Goal: Task Accomplishment & Management: Use online tool/utility

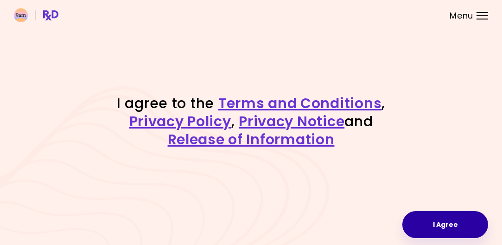
click at [441, 233] on button "I Agree" at bounding box center [446, 224] width 86 height 27
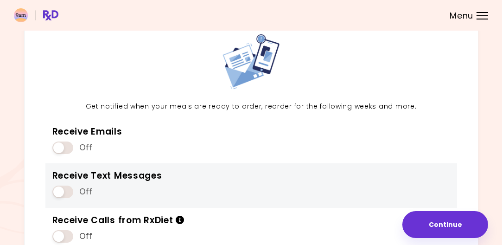
scroll to position [41, 0]
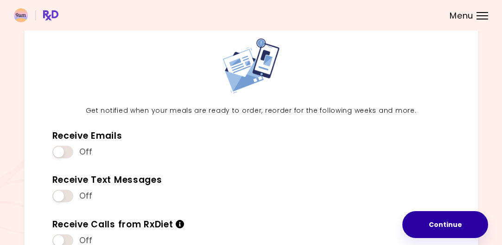
click at [425, 224] on button "Continue" at bounding box center [446, 224] width 86 height 27
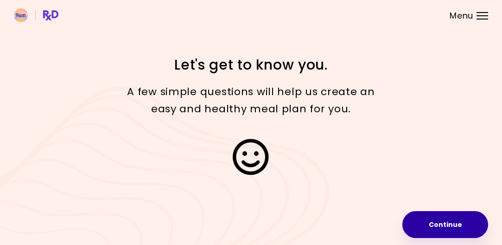
click at [426, 223] on button "Continue" at bounding box center [446, 224] width 86 height 27
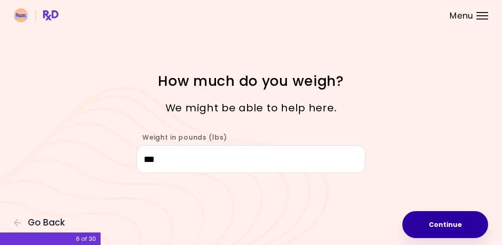
click at [433, 222] on button "Continue" at bounding box center [446, 224] width 86 height 27
select select "****"
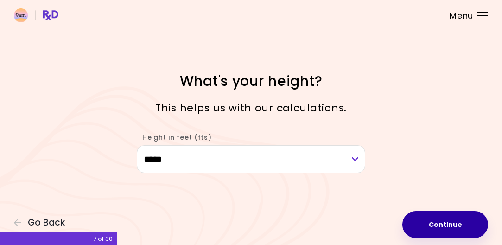
click at [432, 220] on button "Continue" at bounding box center [446, 224] width 86 height 27
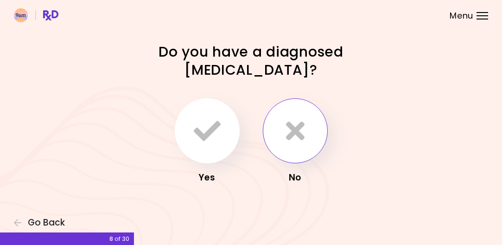
click at [309, 125] on button "button" at bounding box center [295, 130] width 65 height 65
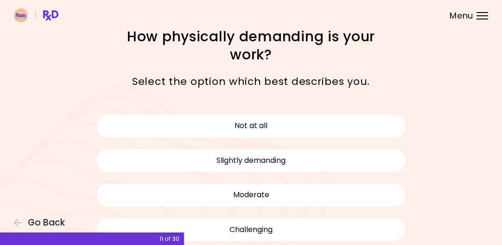
scroll to position [16, 0]
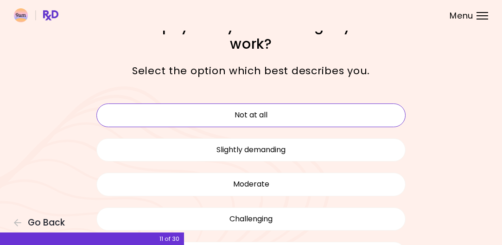
click at [267, 114] on button "Not at all" at bounding box center [251, 114] width 310 height 23
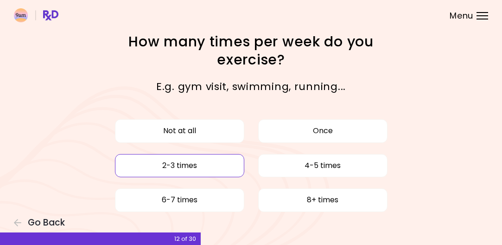
click at [224, 172] on button "2-3 times" at bounding box center [179, 165] width 129 height 23
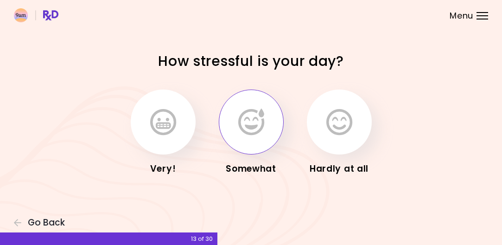
click at [242, 123] on icon "button" at bounding box center [251, 122] width 26 height 27
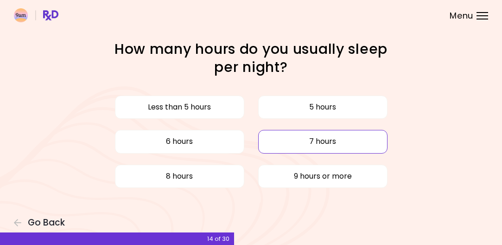
click at [290, 136] on button "7 hours" at bounding box center [322, 141] width 129 height 23
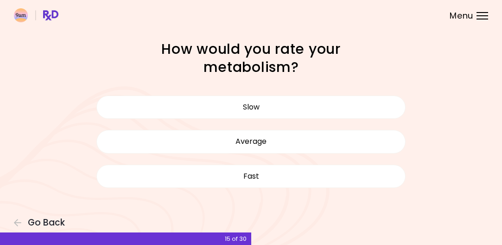
click at [290, 136] on button "Average" at bounding box center [251, 141] width 310 height 23
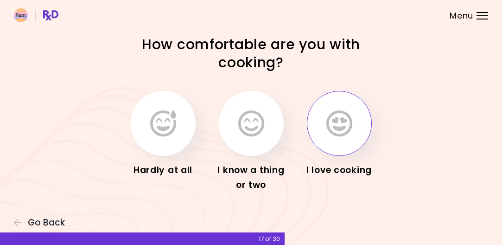
click at [332, 129] on icon "button" at bounding box center [340, 123] width 26 height 27
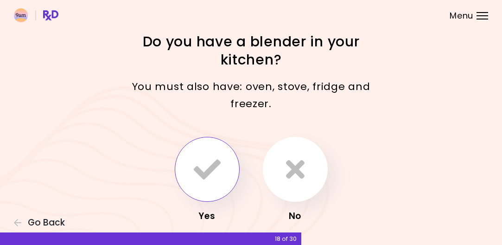
click at [224, 161] on button "button" at bounding box center [207, 169] width 65 height 65
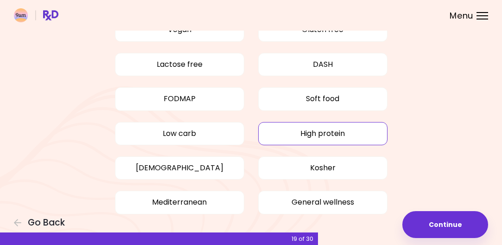
scroll to position [101, 0]
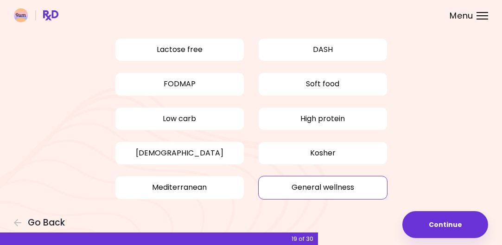
click at [278, 185] on button "General wellness" at bounding box center [322, 187] width 129 height 23
click at [267, 117] on button "High protein" at bounding box center [322, 118] width 129 height 23
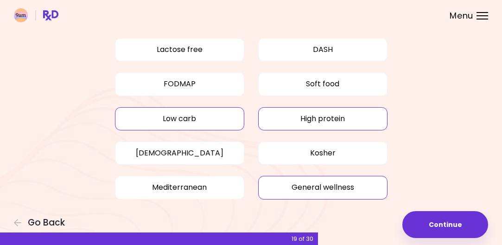
click at [224, 112] on button "Low carb" at bounding box center [179, 118] width 129 height 23
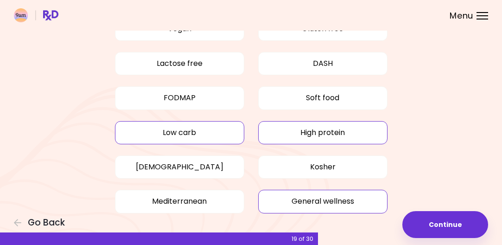
scroll to position [90, 0]
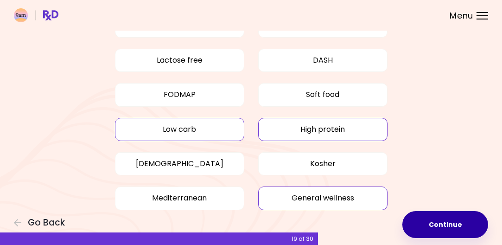
click at [427, 229] on button "Continue" at bounding box center [446, 224] width 86 height 27
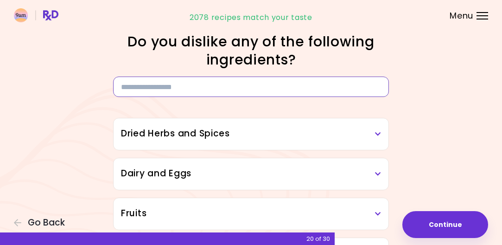
click at [365, 85] on input at bounding box center [251, 87] width 276 height 20
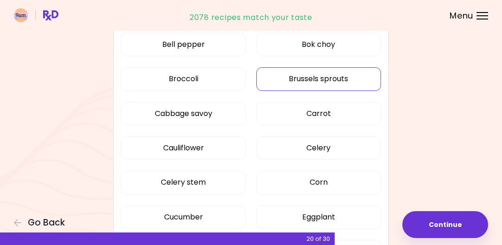
scroll to position [542, 0]
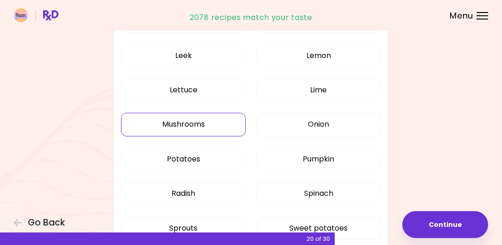
click at [203, 115] on button "Mushrooms" at bounding box center [183, 124] width 125 height 23
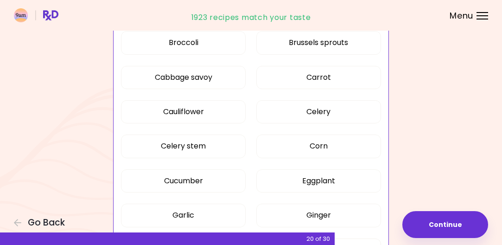
scroll to position [344, 0]
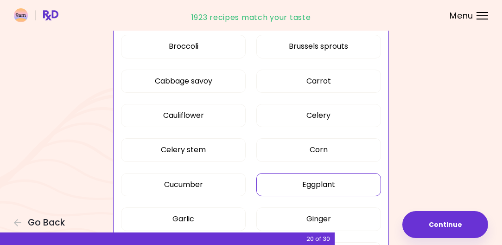
click at [364, 182] on button "Eggplant" at bounding box center [319, 184] width 125 height 23
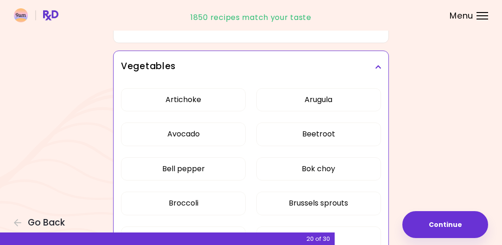
scroll to position [175, 0]
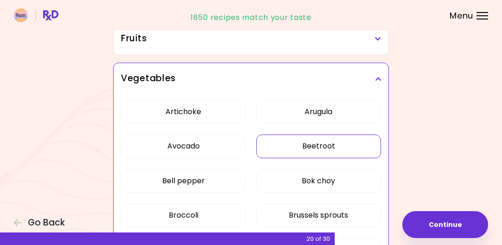
click at [351, 148] on button "Beetroot" at bounding box center [319, 146] width 125 height 23
click at [341, 110] on button "Arugula" at bounding box center [319, 111] width 125 height 23
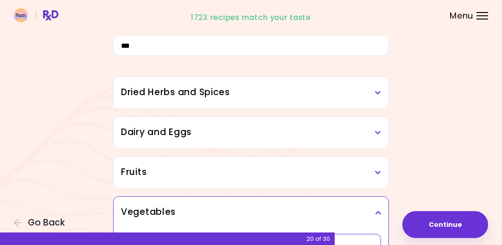
scroll to position [39, 0]
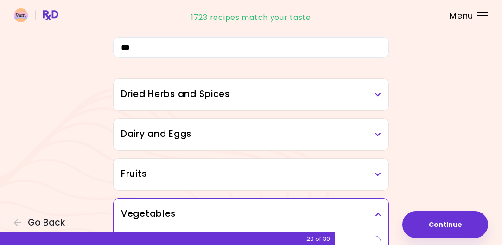
click at [381, 174] on icon at bounding box center [378, 174] width 6 height 6
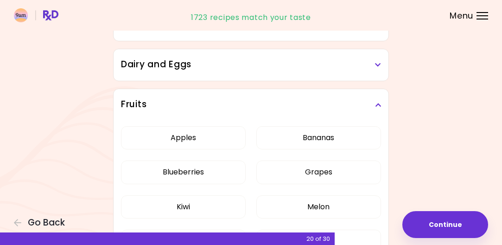
scroll to position [108, 0]
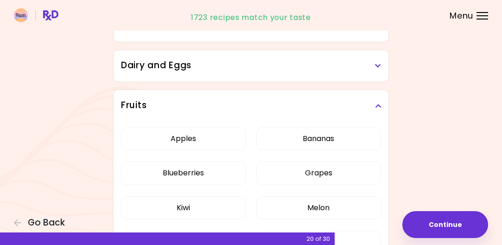
click at [372, 103] on h3 "Fruits" at bounding box center [251, 105] width 260 height 13
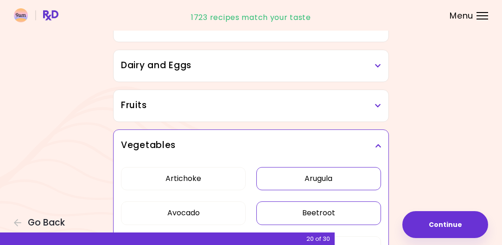
click at [372, 60] on h3 "Dairy and Eggs" at bounding box center [251, 65] width 260 height 13
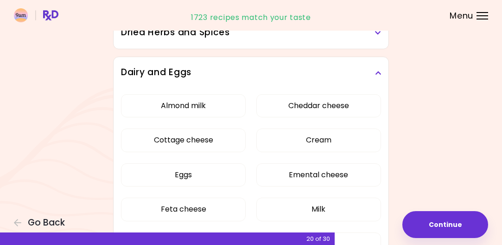
scroll to position [100, 0]
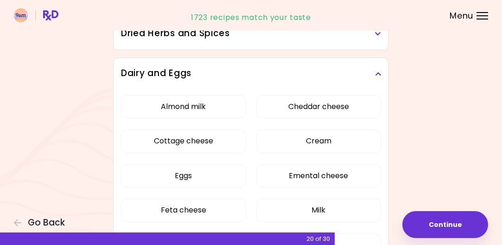
click at [368, 71] on h3 "Dairy and Eggs" at bounding box center [251, 73] width 260 height 13
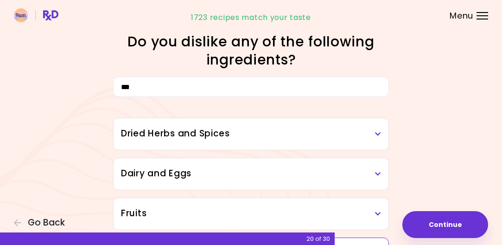
scroll to position [0, 0]
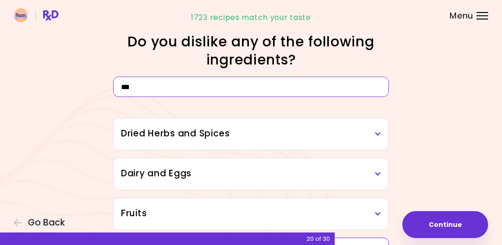
click at [378, 86] on input "***" at bounding box center [251, 87] width 276 height 20
type input "*"
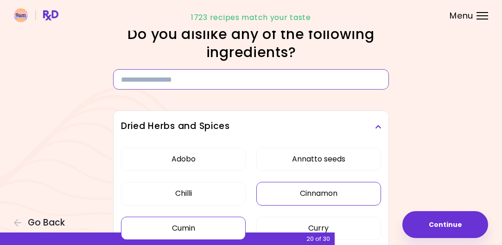
scroll to position [40, 0]
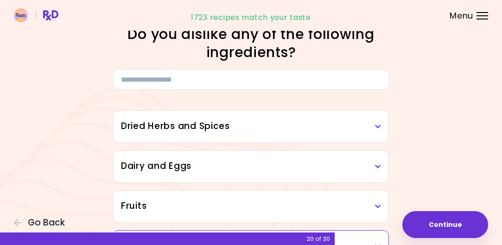
click at [373, 128] on h3 "Dried Herbs and Spices" at bounding box center [251, 126] width 260 height 13
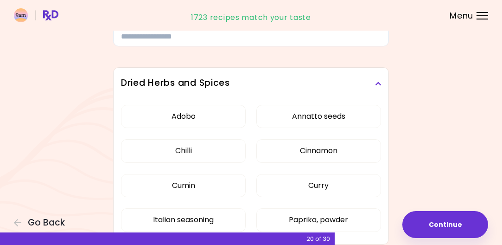
scroll to position [51, 0]
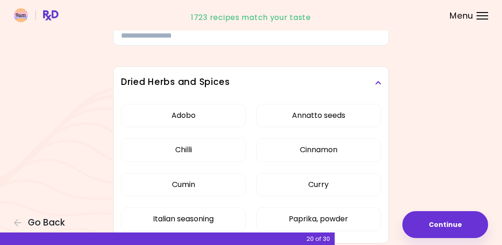
click at [377, 82] on icon at bounding box center [378, 82] width 6 height 6
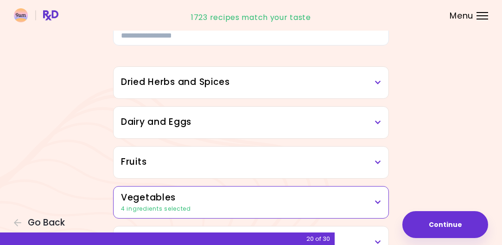
click at [372, 125] on h3 "Dairy and Eggs" at bounding box center [251, 122] width 260 height 13
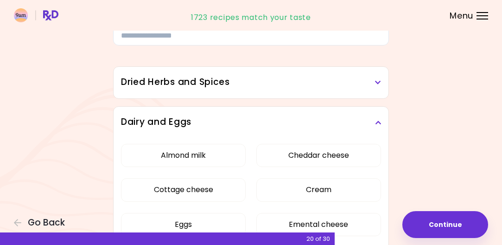
click at [372, 125] on h3 "Dairy and Eggs" at bounding box center [251, 122] width 260 height 13
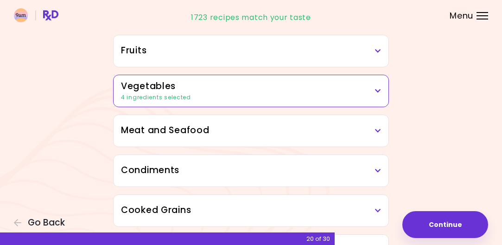
scroll to position [161, 0]
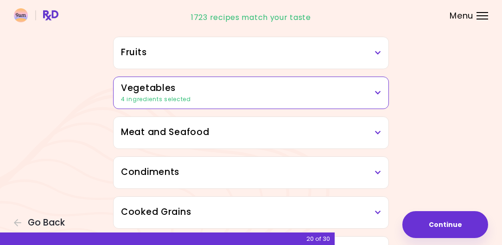
click at [375, 135] on h3 "Meat and Seafood" at bounding box center [251, 132] width 260 height 13
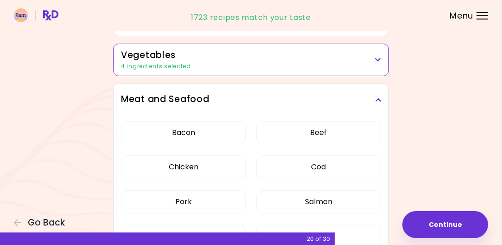
scroll to position [219, 0]
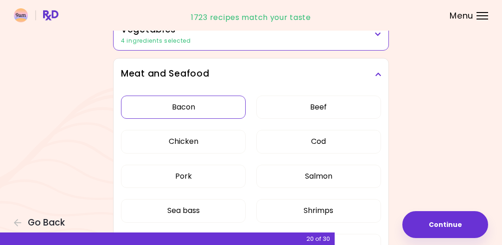
click at [231, 110] on button "Bacon" at bounding box center [183, 107] width 125 height 23
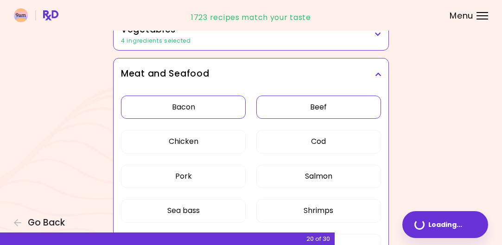
click at [294, 110] on button "Beef" at bounding box center [319, 107] width 125 height 23
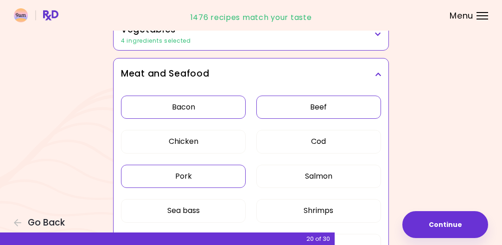
click at [201, 177] on button "Pork" at bounding box center [183, 176] width 125 height 23
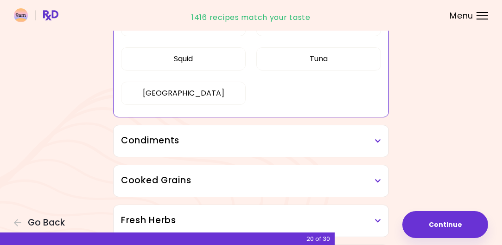
scroll to position [421, 0]
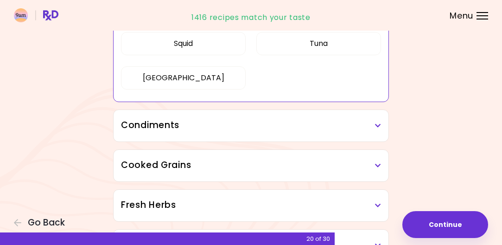
click at [378, 131] on h3 "Condiments" at bounding box center [251, 125] width 260 height 13
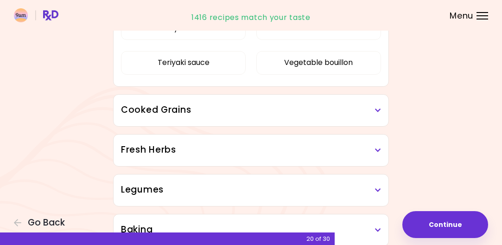
scroll to position [727, 0]
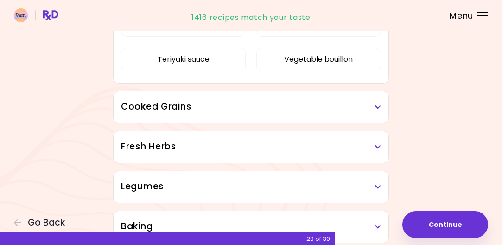
click at [379, 108] on icon at bounding box center [378, 107] width 6 height 6
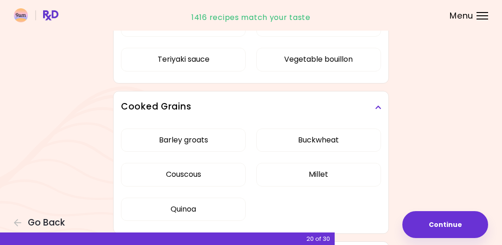
click at [379, 107] on icon at bounding box center [378, 107] width 6 height 6
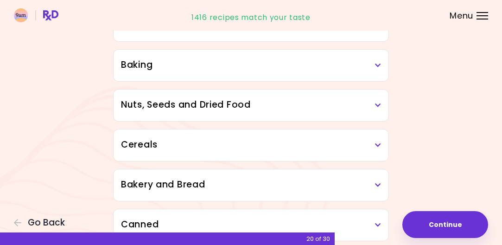
scroll to position [920, 0]
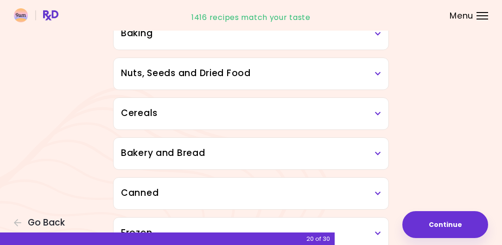
click at [379, 74] on icon at bounding box center [378, 74] width 6 height 6
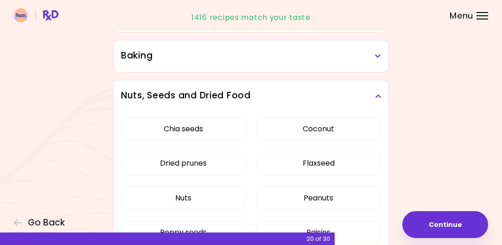
scroll to position [896, 0]
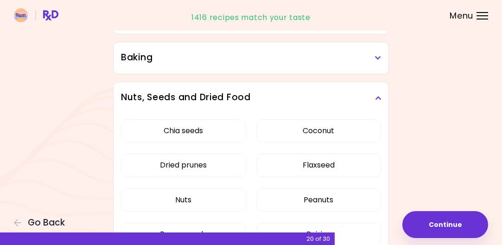
click at [374, 95] on h3 "Nuts, Seeds and Dried Food" at bounding box center [251, 97] width 260 height 13
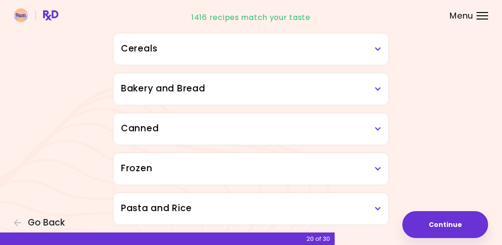
scroll to position [985, 0]
click at [376, 173] on h3 "Frozen" at bounding box center [251, 167] width 260 height 13
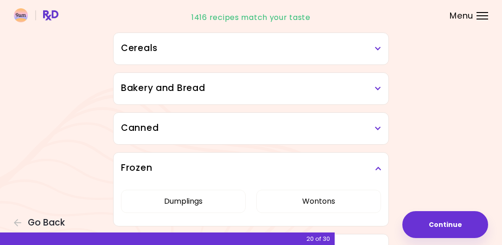
click at [376, 167] on icon at bounding box center [378, 168] width 6 height 6
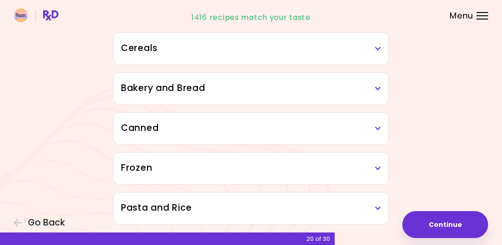
click at [376, 128] on icon at bounding box center [378, 128] width 6 height 6
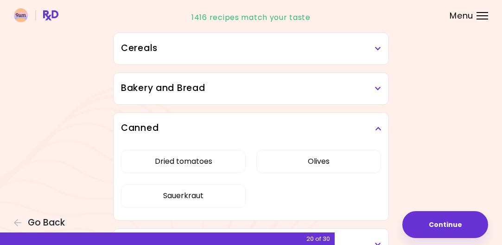
click at [376, 128] on icon at bounding box center [378, 128] width 6 height 6
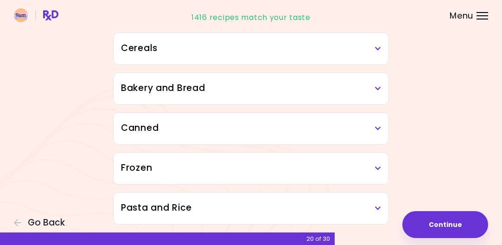
click at [378, 84] on h3 "Bakery and Bread" at bounding box center [251, 88] width 260 height 13
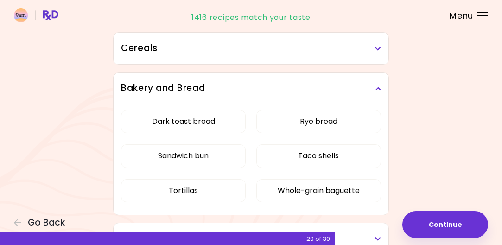
click at [378, 84] on h3 "Bakery and Bread" at bounding box center [251, 88] width 260 height 13
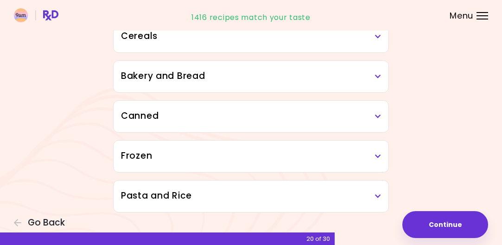
scroll to position [997, 0]
click at [382, 199] on div "Pasta and Rice" at bounding box center [251, 196] width 275 height 32
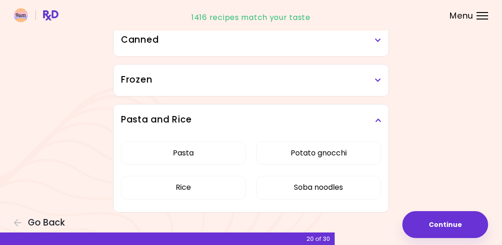
click at [379, 123] on icon at bounding box center [378, 120] width 6 height 6
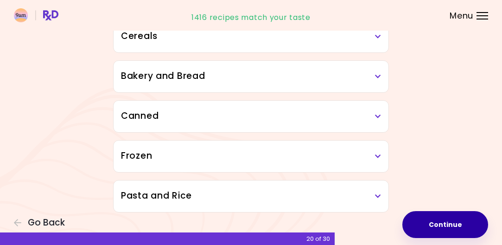
click at [435, 225] on button "Continue" at bounding box center [446, 224] width 86 height 27
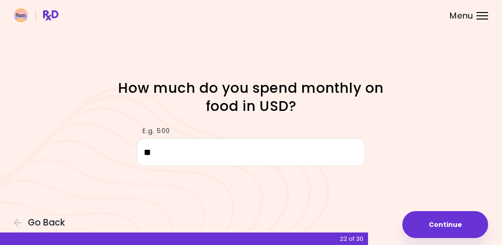
type input "*"
type input "***"
click at [464, 219] on button "Continue" at bounding box center [446, 224] width 86 height 27
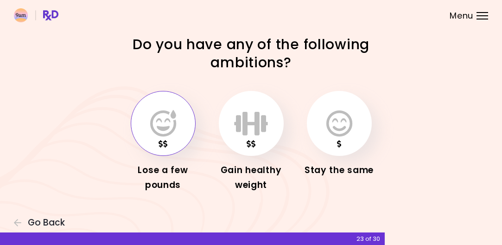
click at [176, 124] on icon "button" at bounding box center [163, 123] width 26 height 27
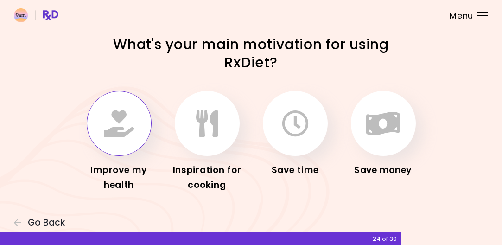
click at [144, 133] on button "button" at bounding box center [119, 123] width 65 height 65
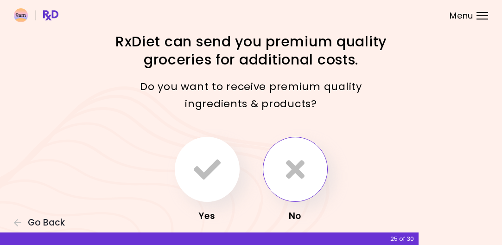
click at [294, 168] on icon "button" at bounding box center [295, 169] width 19 height 27
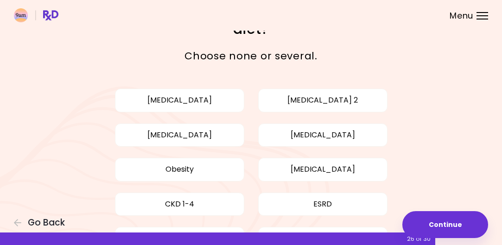
scroll to position [19, 0]
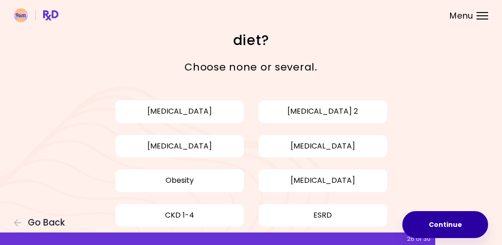
click at [457, 226] on button "Continue" at bounding box center [446, 224] width 86 height 27
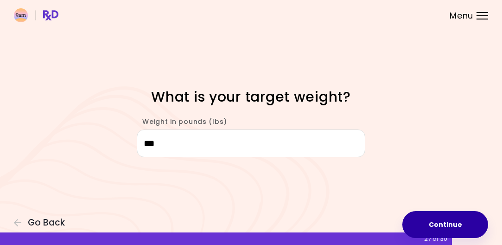
type input "***"
click at [462, 218] on button "Continue" at bounding box center [446, 224] width 86 height 27
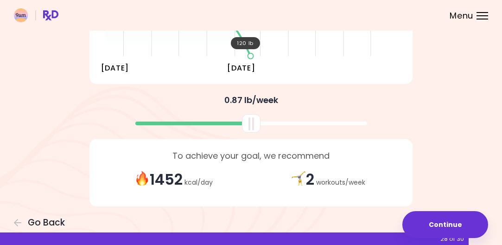
scroll to position [196, 0]
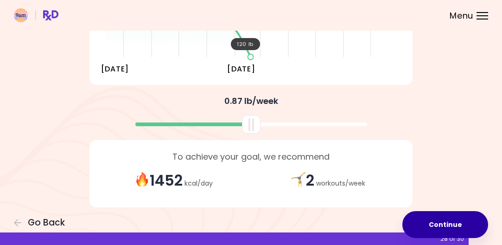
click at [428, 225] on button "Continue" at bounding box center [446, 224] width 86 height 27
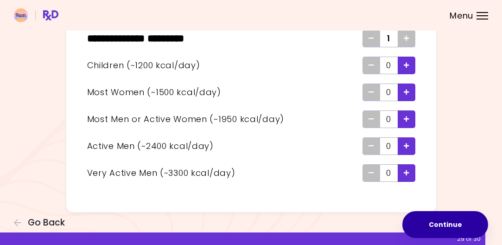
scroll to position [79, 0]
click at [430, 219] on button "Continue" at bounding box center [446, 224] width 86 height 27
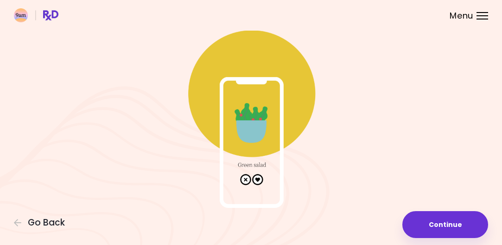
scroll to position [39, 0]
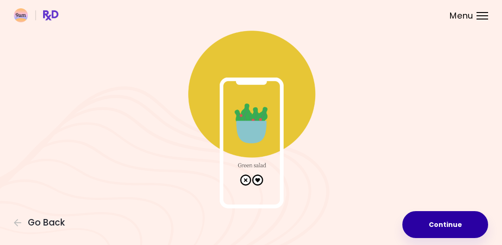
click at [424, 218] on button "Continue" at bounding box center [446, 224] width 86 height 27
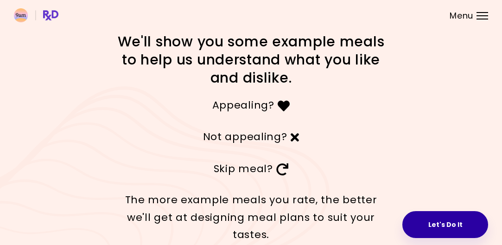
click at [429, 222] on button "Let's Do It" at bounding box center [446, 224] width 86 height 27
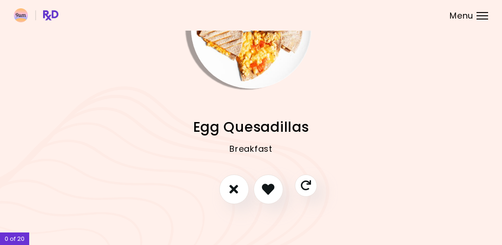
scroll to position [63, 0]
click at [274, 188] on icon "I like this recipe" at bounding box center [268, 189] width 14 height 14
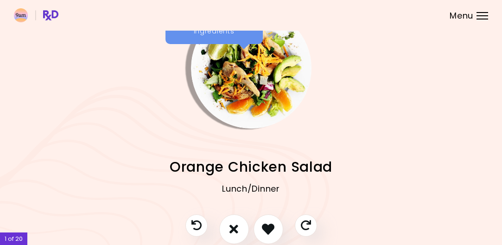
scroll to position [26, 0]
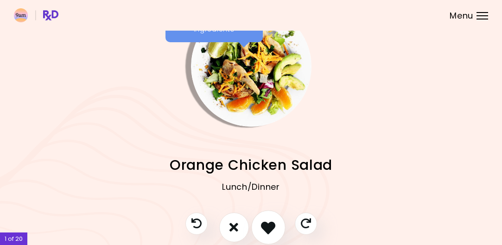
click at [264, 227] on icon "I like this recipe" at bounding box center [268, 227] width 14 height 14
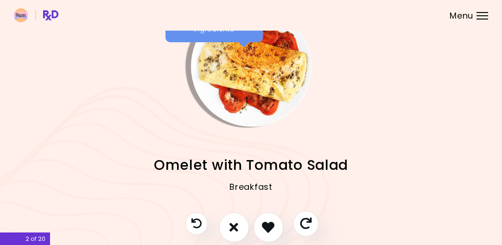
click at [312, 218] on icon "Skip" at bounding box center [306, 224] width 12 height 12
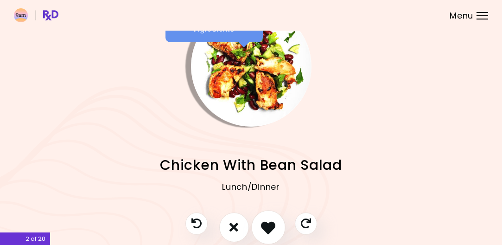
click at [270, 221] on icon "I like this recipe" at bounding box center [268, 227] width 14 height 14
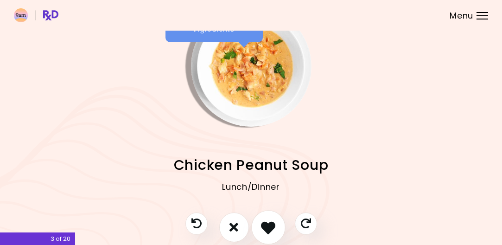
click at [270, 221] on icon "I like this recipe" at bounding box center [268, 227] width 14 height 14
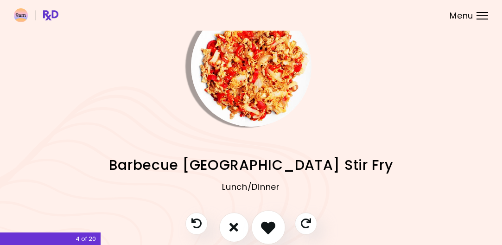
click at [270, 221] on icon "I like this recipe" at bounding box center [268, 227] width 14 height 14
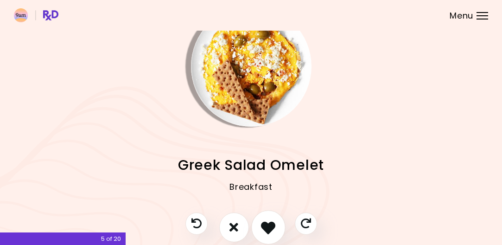
click at [270, 221] on icon "I like this recipe" at bounding box center [268, 227] width 14 height 14
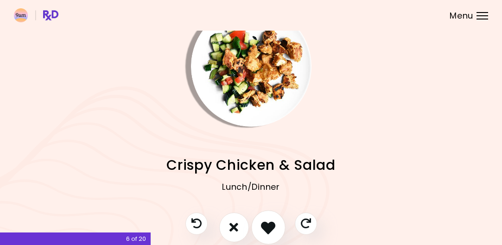
click at [270, 221] on icon "I like this recipe" at bounding box center [268, 227] width 14 height 14
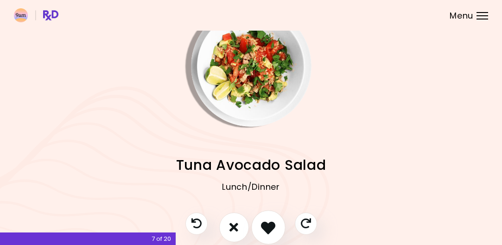
click at [270, 221] on icon "I like this recipe" at bounding box center [268, 227] width 14 height 14
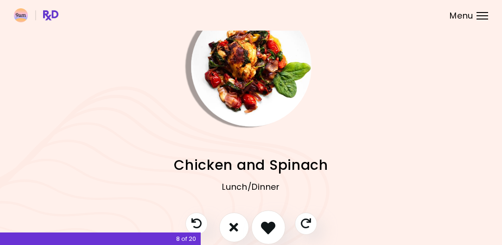
click at [270, 221] on icon "I like this recipe" at bounding box center [268, 227] width 14 height 14
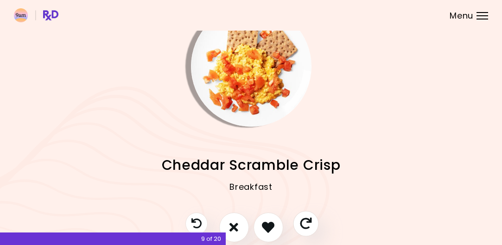
click at [303, 223] on icon "Skip" at bounding box center [306, 224] width 12 height 12
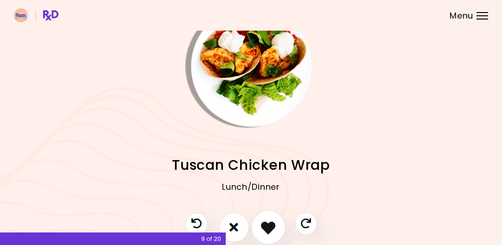
click at [268, 222] on icon "I like this recipe" at bounding box center [268, 227] width 14 height 14
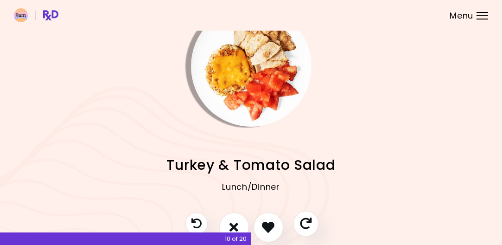
click at [302, 223] on icon "Skip" at bounding box center [306, 224] width 12 height 12
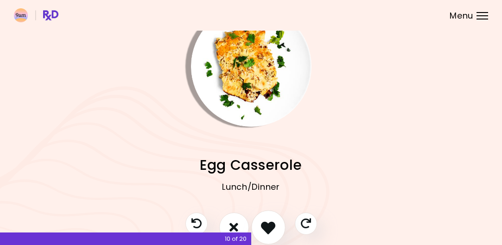
click at [265, 221] on icon "I like this recipe" at bounding box center [268, 227] width 14 height 14
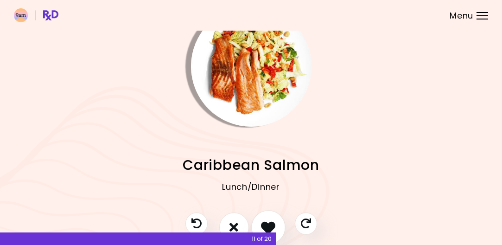
click at [265, 221] on icon "I like this recipe" at bounding box center [268, 227] width 14 height 14
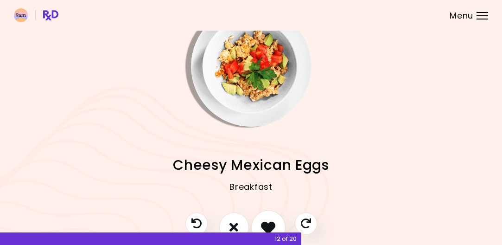
click at [265, 221] on icon "I like this recipe" at bounding box center [268, 227] width 14 height 14
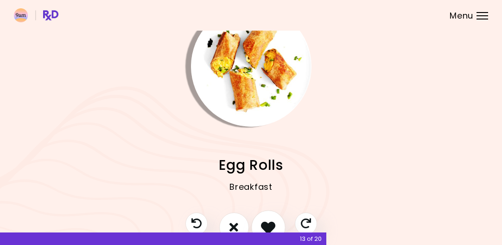
click at [265, 221] on icon "I like this recipe" at bounding box center [268, 227] width 14 height 14
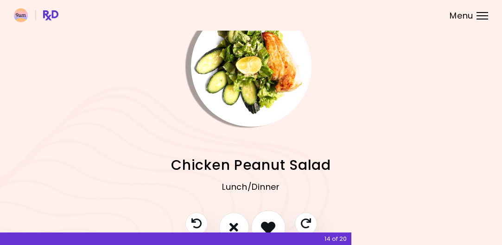
click at [265, 221] on icon "I like this recipe" at bounding box center [268, 227] width 14 height 14
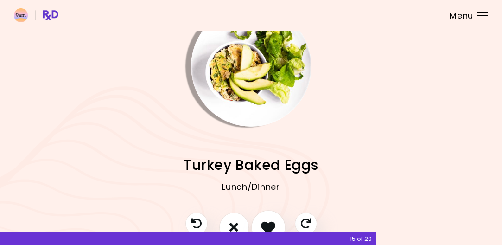
click at [265, 221] on icon "I like this recipe" at bounding box center [268, 227] width 14 height 14
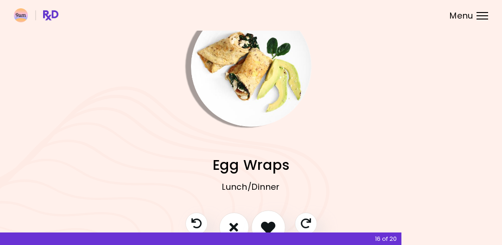
click at [265, 221] on icon "I like this recipe" at bounding box center [268, 227] width 14 height 14
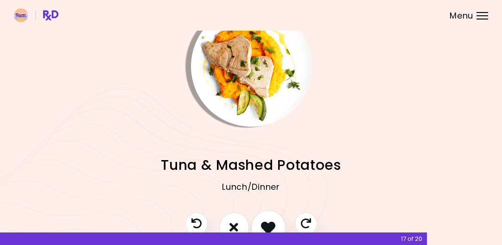
click at [265, 221] on icon "I like this recipe" at bounding box center [268, 227] width 14 height 14
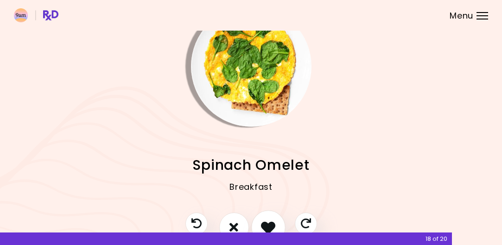
click at [265, 221] on icon "I like this recipe" at bounding box center [268, 227] width 14 height 14
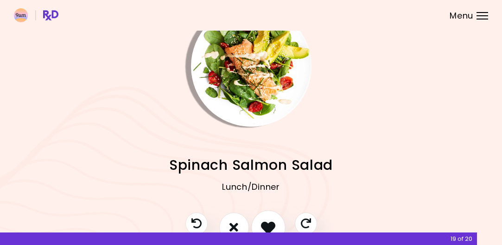
click at [265, 221] on icon "I like this recipe" at bounding box center [268, 227] width 14 height 14
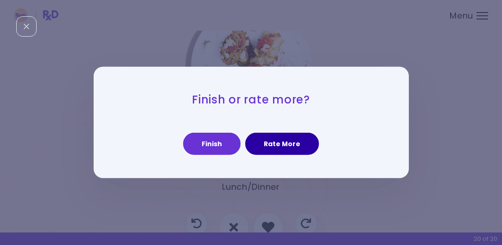
click at [276, 150] on button "Rate More" at bounding box center [282, 144] width 74 height 22
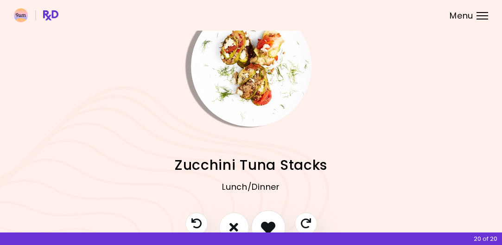
click at [266, 223] on icon "I like this recipe" at bounding box center [268, 227] width 14 height 14
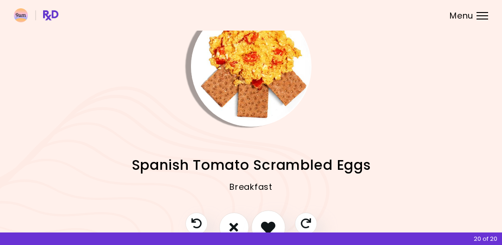
click at [266, 223] on icon "I like this recipe" at bounding box center [268, 227] width 14 height 14
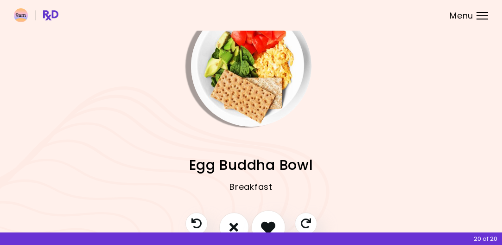
click at [266, 223] on icon "I like this recipe" at bounding box center [268, 227] width 14 height 14
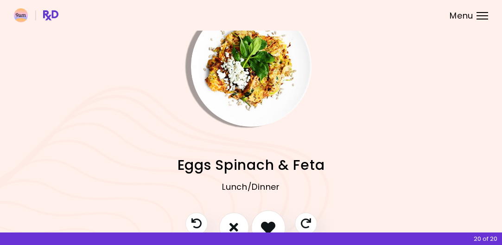
click at [266, 223] on icon "I like this recipe" at bounding box center [268, 227] width 14 height 14
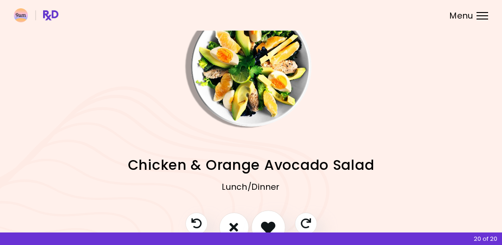
click at [266, 223] on icon "I like this recipe" at bounding box center [268, 227] width 14 height 14
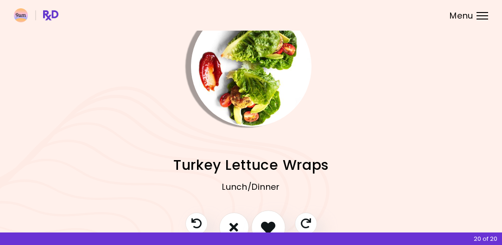
click at [266, 223] on icon "I like this recipe" at bounding box center [268, 227] width 14 height 14
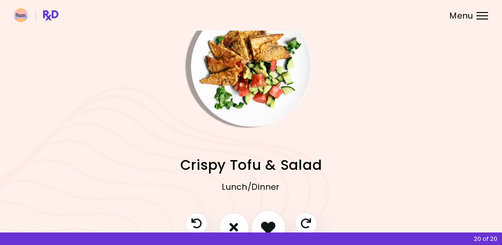
click at [266, 223] on icon "I like this recipe" at bounding box center [268, 227] width 14 height 14
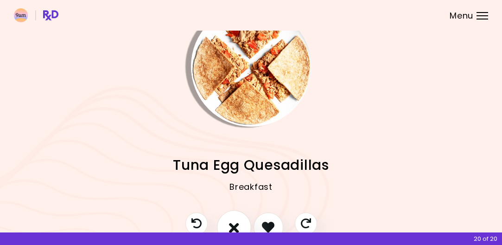
click at [225, 228] on button "I don't like this recipe" at bounding box center [234, 227] width 34 height 34
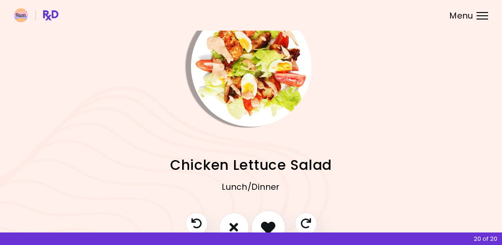
click at [277, 226] on button "I like this recipe" at bounding box center [268, 227] width 34 height 34
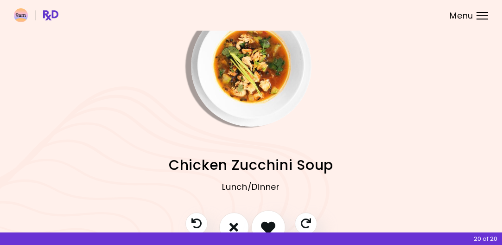
click at [277, 225] on button "I like this recipe" at bounding box center [268, 227] width 34 height 34
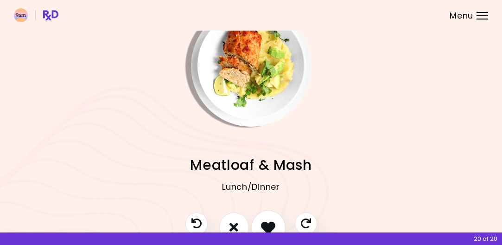
click at [277, 225] on button "I like this recipe" at bounding box center [268, 227] width 34 height 34
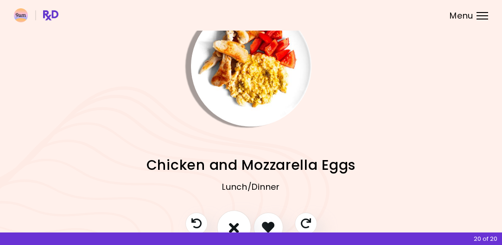
click at [230, 220] on icon "I don't like this recipe" at bounding box center [234, 227] width 10 height 14
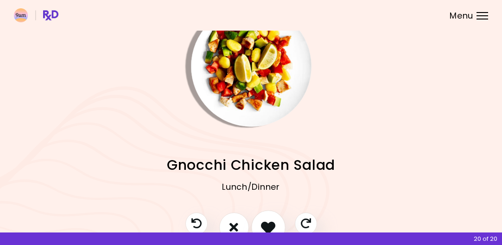
click at [271, 222] on icon "I like this recipe" at bounding box center [268, 227] width 14 height 14
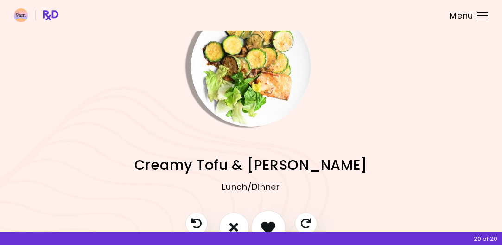
click at [269, 223] on icon "I like this recipe" at bounding box center [268, 227] width 14 height 14
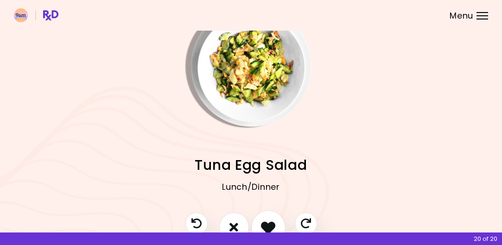
click at [269, 223] on icon "I like this recipe" at bounding box center [268, 227] width 14 height 14
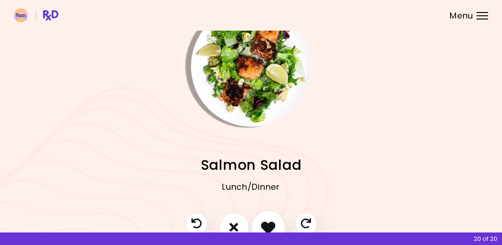
click at [269, 223] on icon "I like this recipe" at bounding box center [268, 227] width 14 height 14
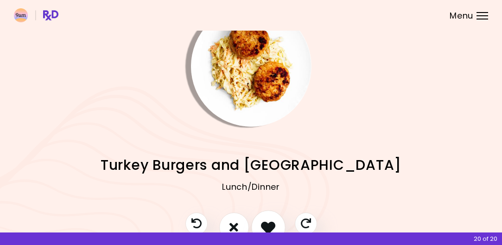
click at [269, 222] on icon "I like this recipe" at bounding box center [268, 227] width 14 height 14
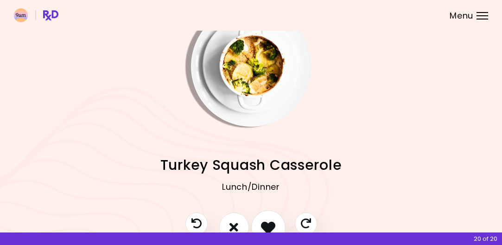
click at [269, 222] on icon "I like this recipe" at bounding box center [268, 227] width 14 height 14
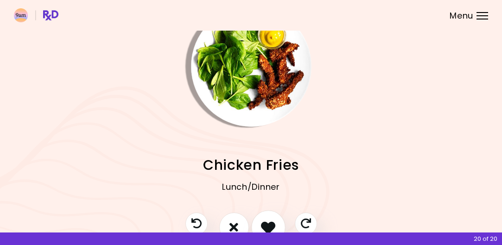
click at [279, 219] on button "I like this recipe" at bounding box center [268, 227] width 34 height 34
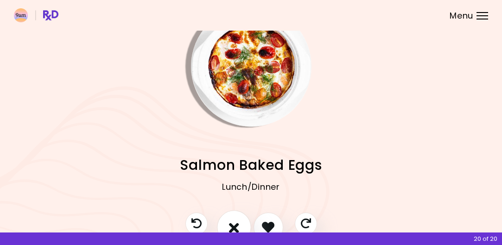
click at [237, 225] on icon "I don't like this recipe" at bounding box center [234, 227] width 10 height 14
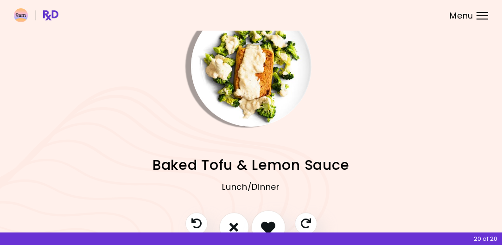
click at [271, 219] on button "I like this recipe" at bounding box center [268, 227] width 34 height 34
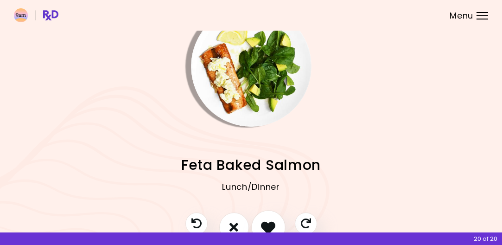
click at [271, 219] on button "I like this recipe" at bounding box center [268, 227] width 34 height 34
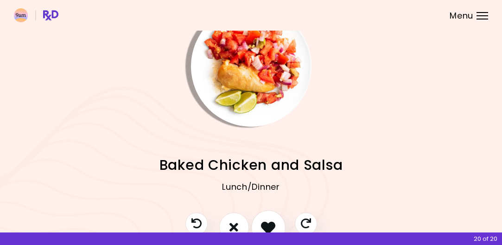
click at [271, 219] on button "I like this recipe" at bounding box center [268, 227] width 34 height 34
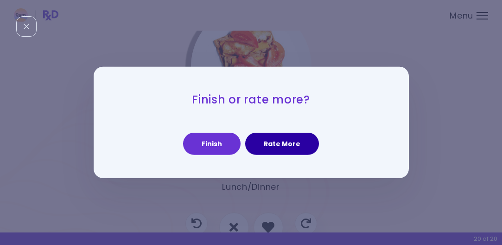
click at [278, 153] on button "Rate More" at bounding box center [282, 144] width 74 height 22
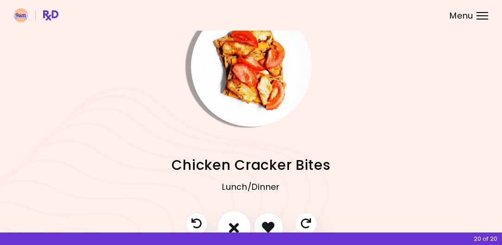
click at [237, 220] on icon "I don't like this recipe" at bounding box center [234, 227] width 10 height 14
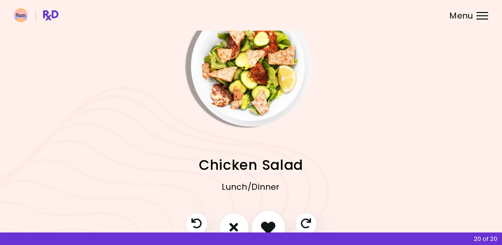
click at [273, 219] on button "I like this recipe" at bounding box center [268, 227] width 34 height 34
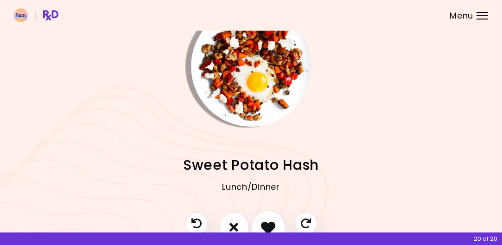
click at [273, 219] on button "I like this recipe" at bounding box center [268, 227] width 34 height 34
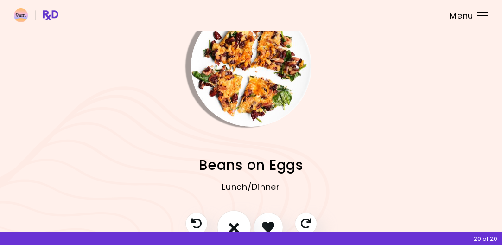
click at [233, 225] on icon "I don't like this recipe" at bounding box center [234, 227] width 10 height 14
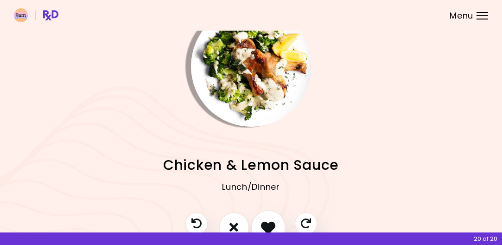
click at [270, 219] on button "I like this recipe" at bounding box center [268, 227] width 34 height 34
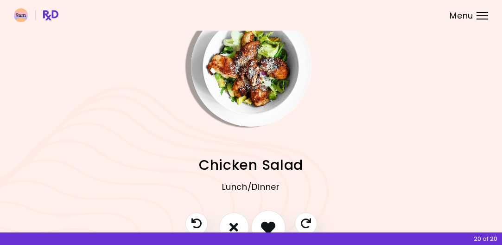
click at [270, 219] on button "I like this recipe" at bounding box center [268, 227] width 34 height 34
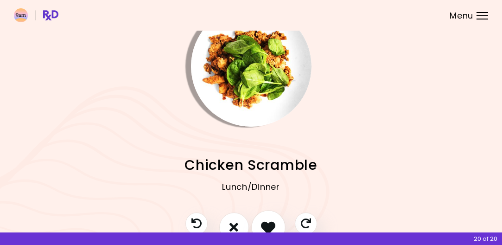
click at [270, 219] on button "I like this recipe" at bounding box center [268, 227] width 34 height 34
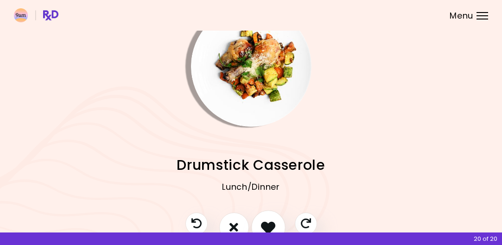
click at [270, 219] on button "I like this recipe" at bounding box center [268, 227] width 34 height 34
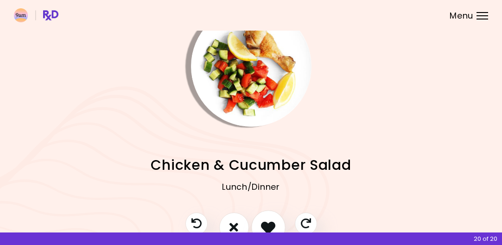
click at [270, 219] on button "I like this recipe" at bounding box center [268, 227] width 34 height 34
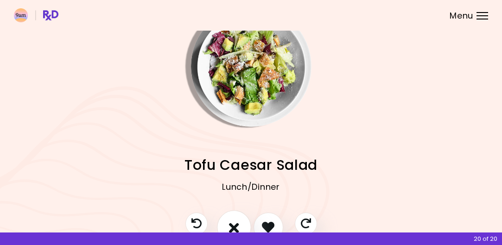
click at [238, 224] on icon "I don't like this recipe" at bounding box center [234, 227] width 10 height 14
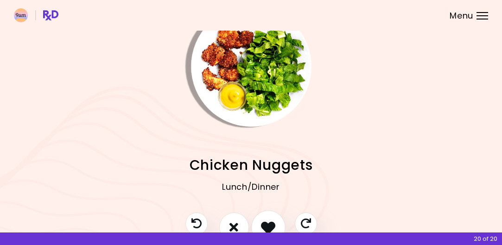
click at [266, 220] on icon "I like this recipe" at bounding box center [268, 227] width 14 height 14
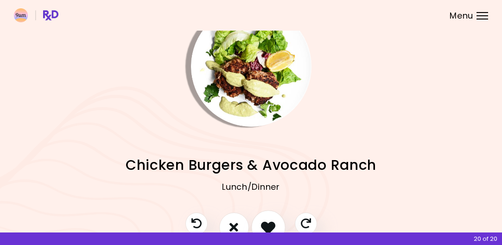
click at [266, 220] on icon "I like this recipe" at bounding box center [268, 227] width 14 height 14
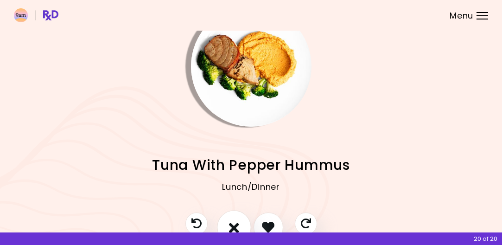
click at [230, 224] on icon "I don't like this recipe" at bounding box center [234, 227] width 10 height 14
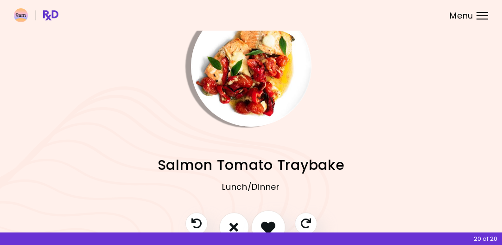
click at [268, 220] on icon "I like this recipe" at bounding box center [268, 227] width 14 height 14
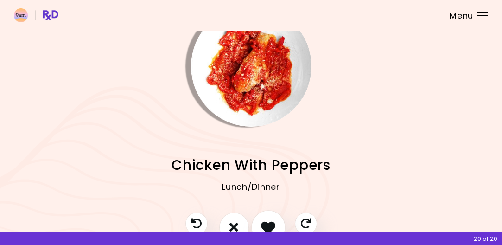
click at [268, 219] on button "I like this recipe" at bounding box center [268, 227] width 34 height 34
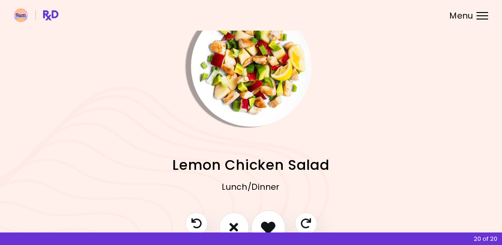
click at [268, 219] on button "I like this recipe" at bounding box center [268, 227] width 34 height 34
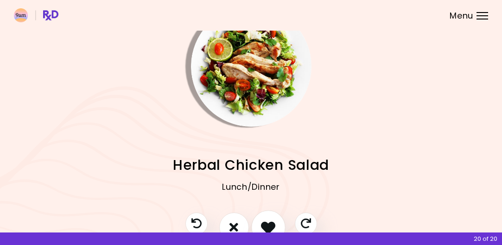
click at [268, 219] on button "I like this recipe" at bounding box center [268, 227] width 34 height 34
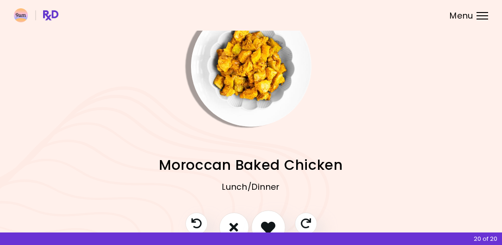
click at [268, 219] on button "I like this recipe" at bounding box center [268, 227] width 34 height 34
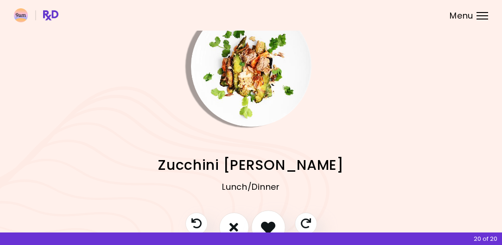
click at [268, 219] on button "I like this recipe" at bounding box center [268, 227] width 34 height 34
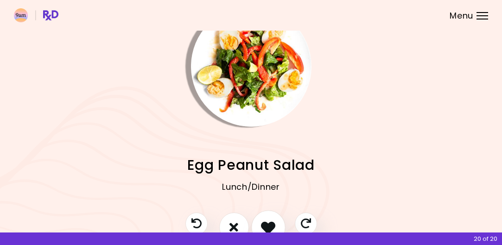
click at [268, 220] on icon "I like this recipe" at bounding box center [268, 227] width 14 height 14
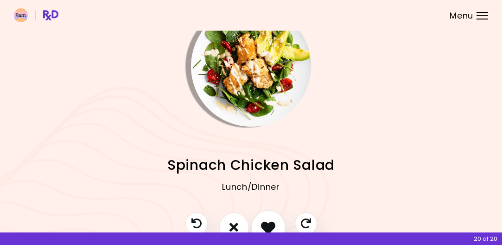
click at [268, 220] on icon "I like this recipe" at bounding box center [268, 227] width 14 height 14
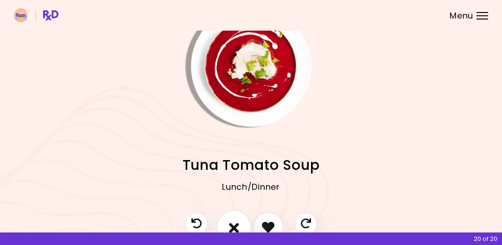
click at [228, 224] on button "I don't like this recipe" at bounding box center [234, 227] width 34 height 34
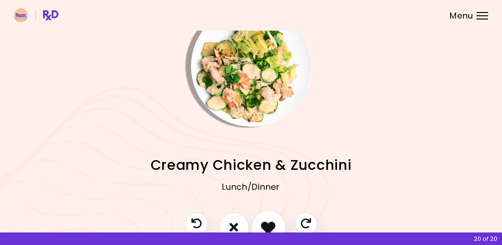
click at [262, 218] on button "I like this recipe" at bounding box center [268, 227] width 34 height 34
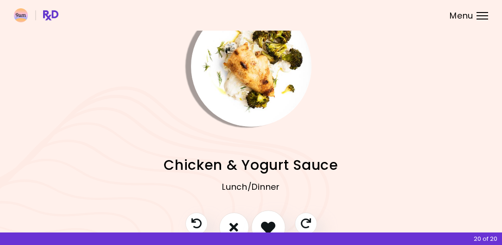
click at [262, 218] on button "I like this recipe" at bounding box center [268, 227] width 34 height 34
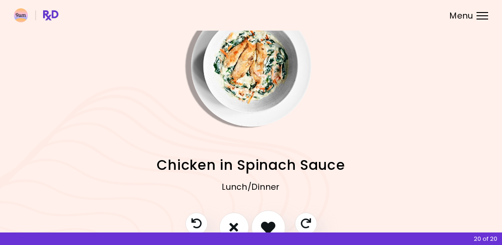
click at [262, 218] on button "I like this recipe" at bounding box center [268, 227] width 34 height 34
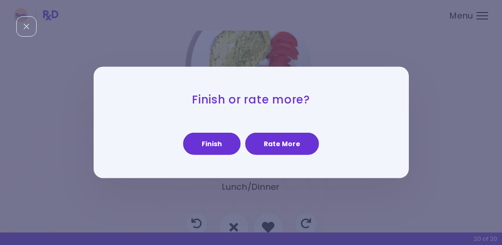
click at [215, 155] on div "Finish or rate more? Finish Rate More" at bounding box center [251, 122] width 315 height 111
click at [216, 154] on button "Finish" at bounding box center [212, 144] width 58 height 22
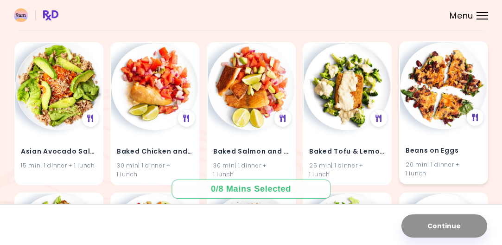
scroll to position [82, 0]
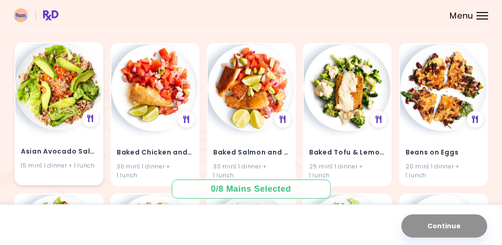
click at [71, 116] on img at bounding box center [58, 86] width 87 height 87
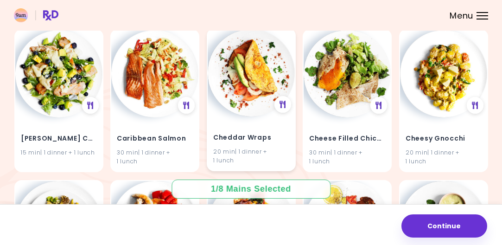
scroll to position [250, 0]
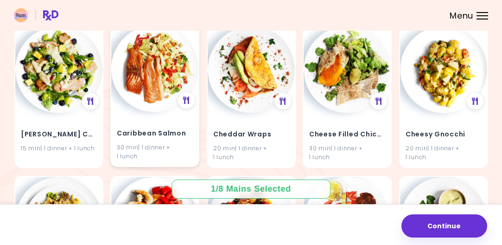
click at [162, 90] on img at bounding box center [154, 68] width 87 height 87
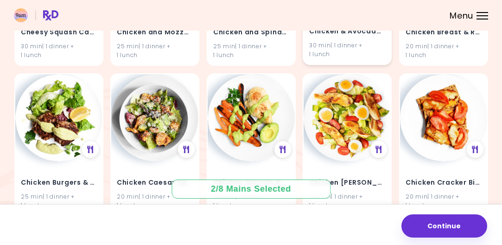
scroll to position [515, 0]
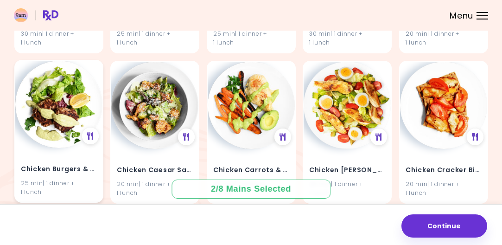
click at [77, 97] on img at bounding box center [58, 104] width 87 height 87
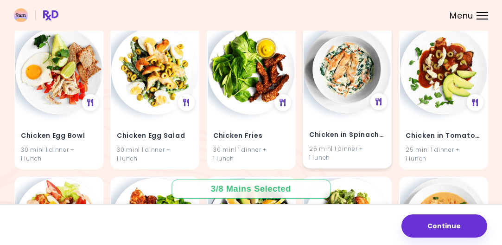
scroll to position [700, 0]
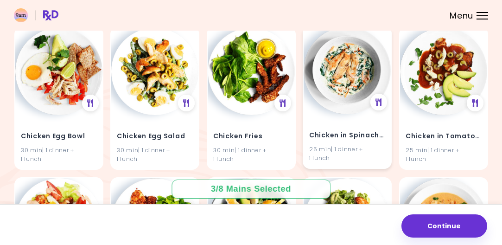
click at [337, 79] on img at bounding box center [347, 70] width 87 height 87
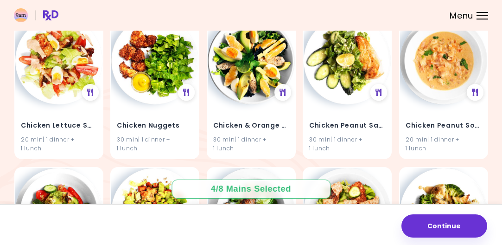
scroll to position [860, 0]
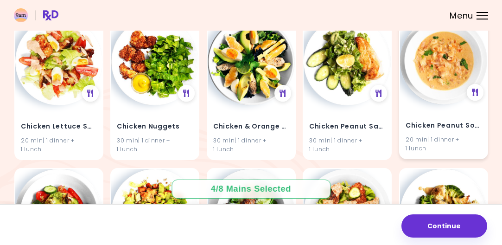
click at [445, 57] on img at bounding box center [443, 60] width 87 height 87
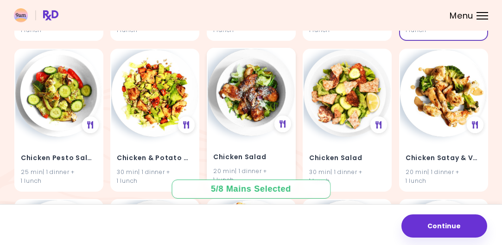
scroll to position [979, 0]
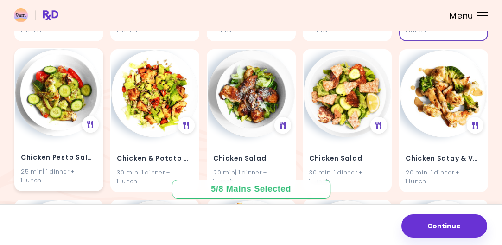
click at [71, 126] on img at bounding box center [58, 92] width 87 height 87
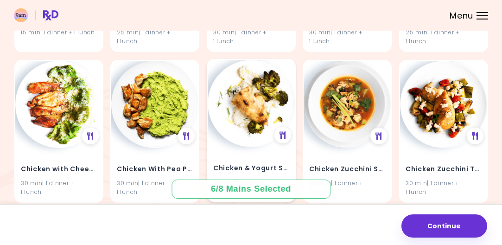
scroll to position [1292, 0]
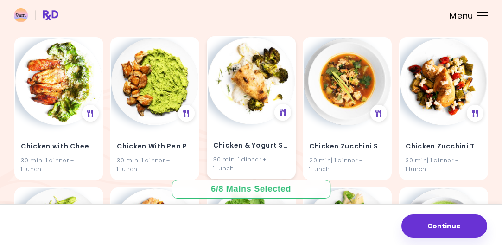
click at [251, 63] on img at bounding box center [251, 80] width 87 height 87
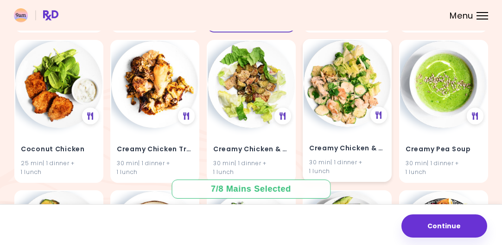
scroll to position [1459, 0]
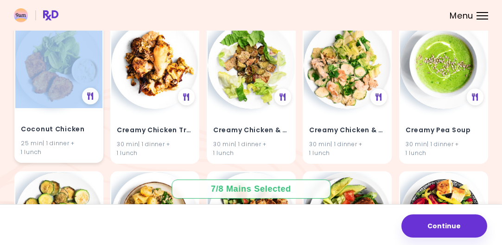
click at [51, 102] on div "Coconut Chicken 25 min | 1 dinner + 1 lunch" at bounding box center [58, 91] width 89 height 143
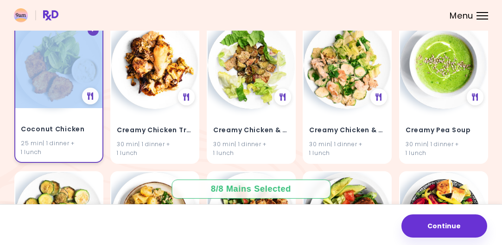
click at [51, 102] on img at bounding box center [58, 64] width 87 height 87
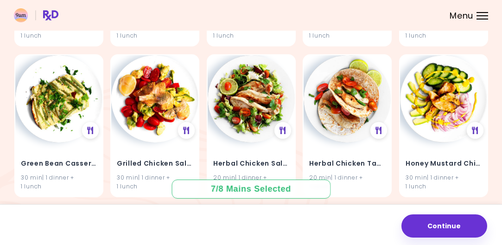
scroll to position [2028, 0]
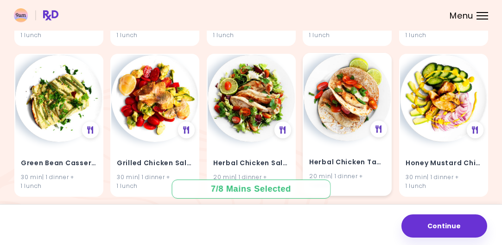
click at [348, 97] on img at bounding box center [347, 97] width 87 height 87
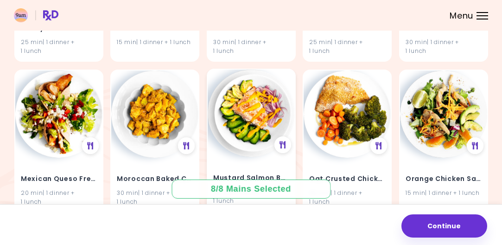
scroll to position [2202, 0]
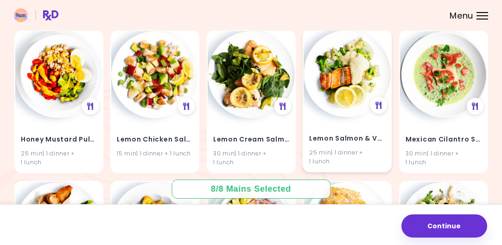
click at [330, 102] on img at bounding box center [347, 73] width 87 height 87
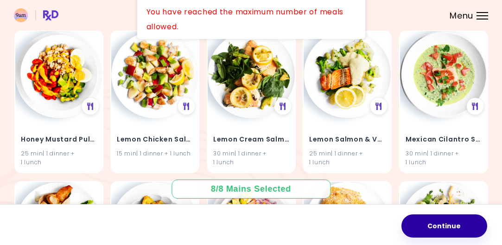
click at [417, 221] on button "Continue" at bounding box center [445, 225] width 86 height 23
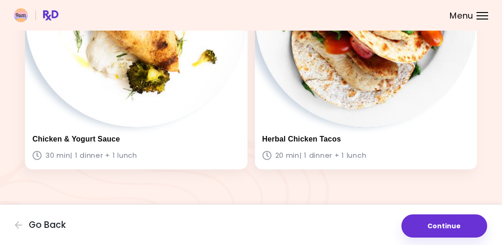
scroll to position [992, 0]
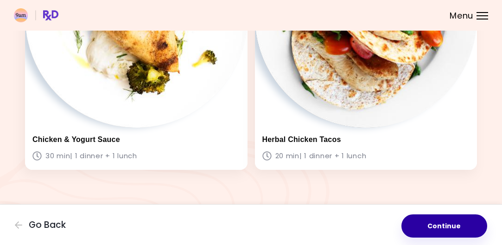
click at [420, 232] on button "Continue" at bounding box center [445, 225] width 86 height 23
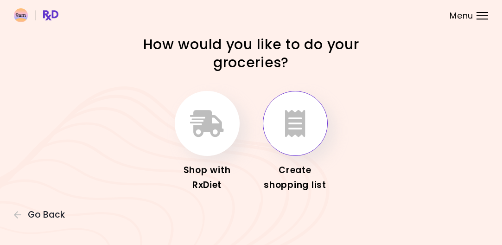
click at [297, 125] on icon "button" at bounding box center [295, 123] width 20 height 27
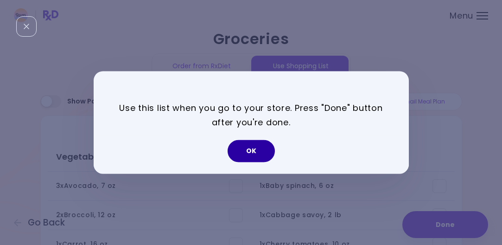
click at [247, 149] on button "OK" at bounding box center [251, 151] width 47 height 22
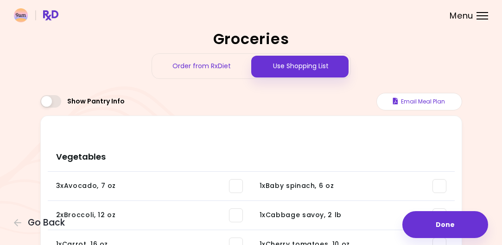
click at [102, 100] on span "Show Pantry Info" at bounding box center [96, 101] width 58 height 8
click at [46, 96] on span at bounding box center [50, 101] width 21 height 13
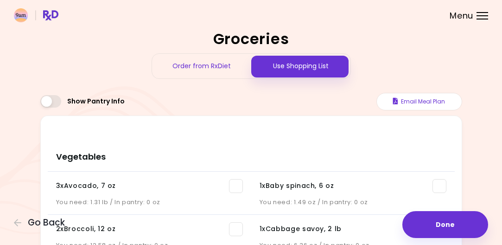
click at [50, 97] on span at bounding box center [50, 101] width 21 height 13
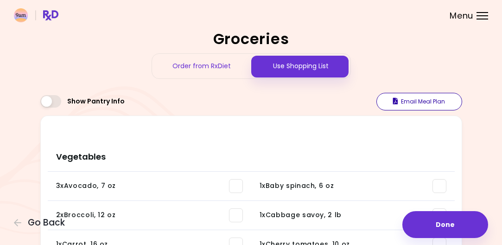
click at [434, 106] on button "Email Meal Plan" at bounding box center [420, 102] width 86 height 18
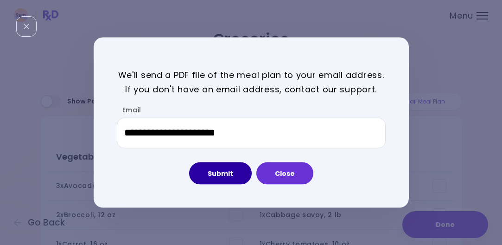
click at [230, 172] on button "Submit" at bounding box center [220, 173] width 63 height 22
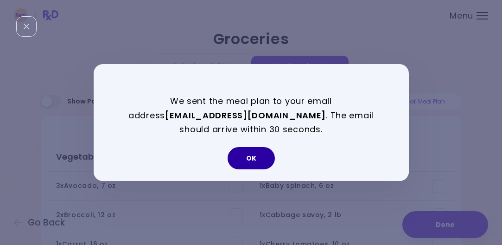
click at [264, 161] on button "OK" at bounding box center [251, 158] width 47 height 22
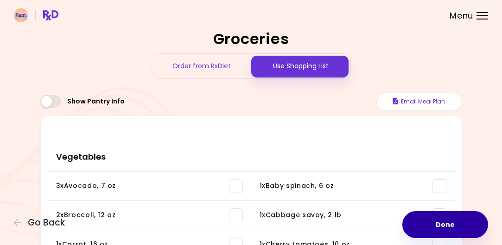
click at [430, 225] on button "Done" at bounding box center [446, 224] width 86 height 27
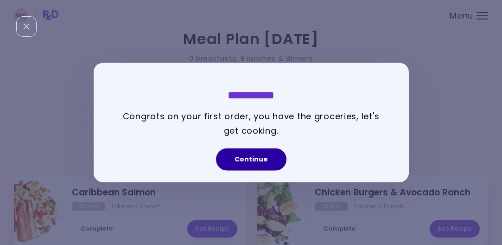
click at [263, 154] on button "Continue" at bounding box center [251, 159] width 71 height 22
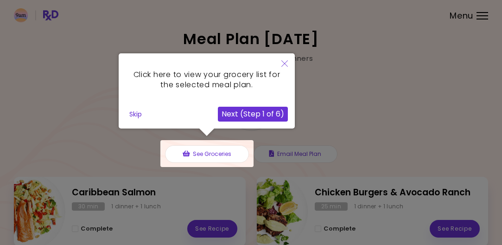
click at [289, 57] on button "Close" at bounding box center [285, 64] width 20 height 22
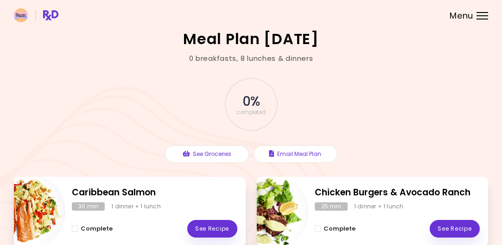
click at [479, 15] on div "Menu" at bounding box center [483, 15] width 12 height 7
